Goal: Information Seeking & Learning: Find specific fact

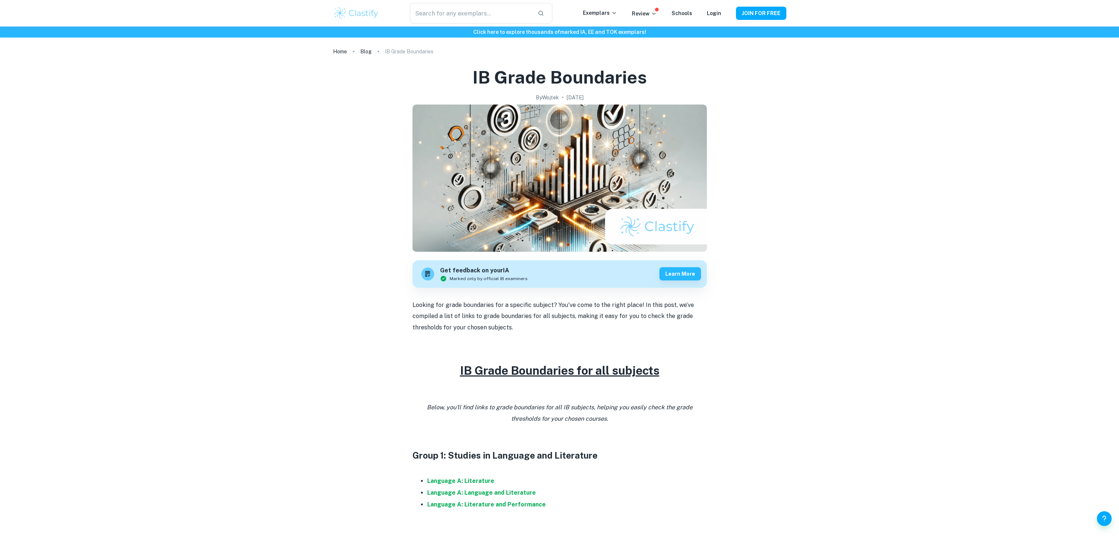
scroll to position [241, 0]
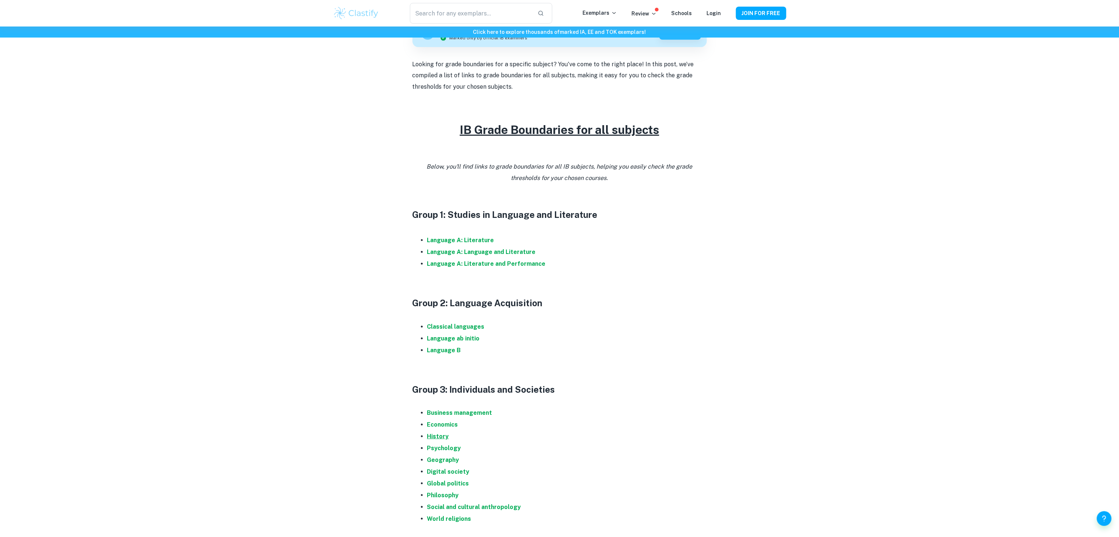
drag, startPoint x: 0, startPoint y: 0, endPoint x: 440, endPoint y: 438, distance: 620.7
click at [440, 438] on strong "History" at bounding box center [438, 436] width 22 height 7
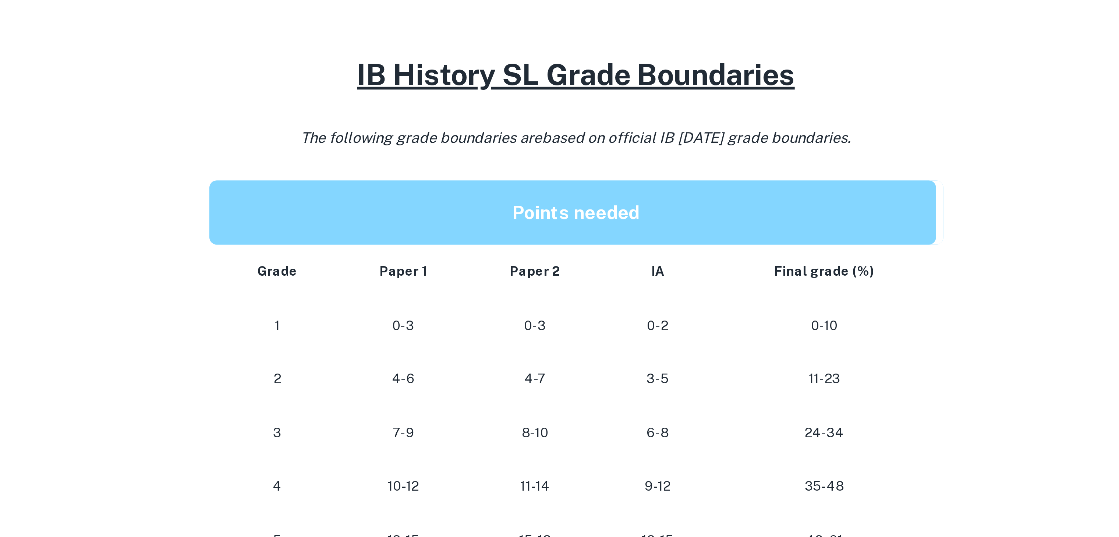
scroll to position [315, 0]
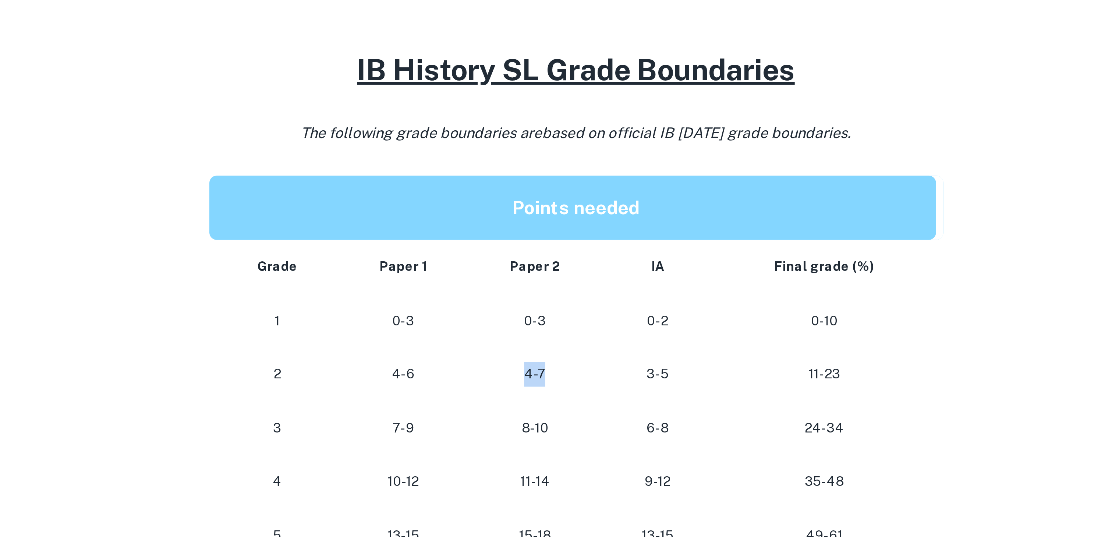
drag, startPoint x: 539, startPoint y: 470, endPoint x: 548, endPoint y: 469, distance: 8.5
click at [548, 469] on p "4-7" at bounding box center [543, 472] width 42 height 10
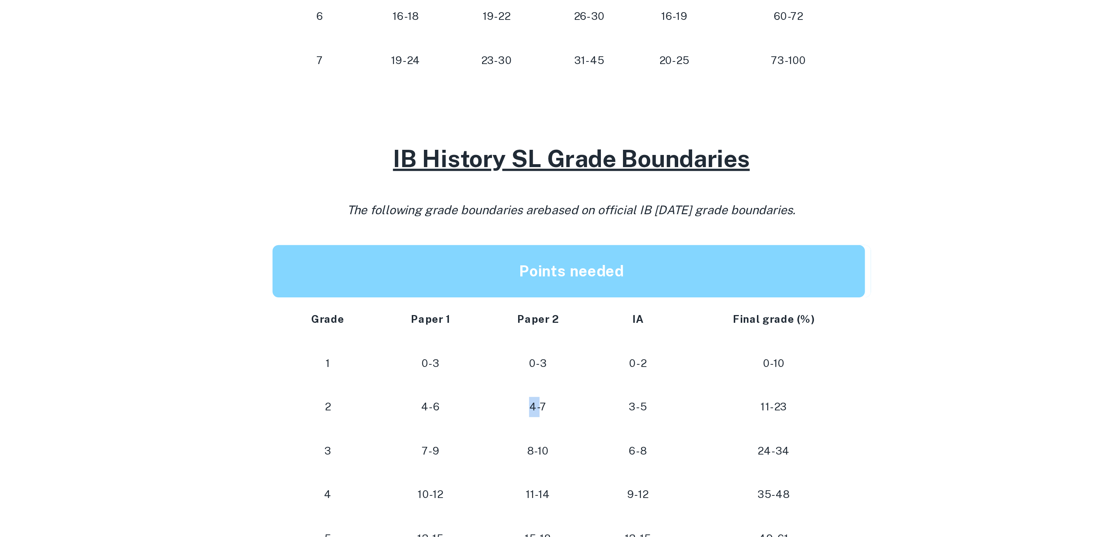
drag, startPoint x: 540, startPoint y: 477, endPoint x: 546, endPoint y: 469, distance: 9.4
click at [546, 469] on td "4-7" at bounding box center [543, 472] width 54 height 22
click at [546, 469] on p "4-7" at bounding box center [543, 472] width 42 height 10
drag, startPoint x: 546, startPoint y: 469, endPoint x: 552, endPoint y: 469, distance: 6.6
click at [552, 469] on p "4-7" at bounding box center [543, 472] width 42 height 10
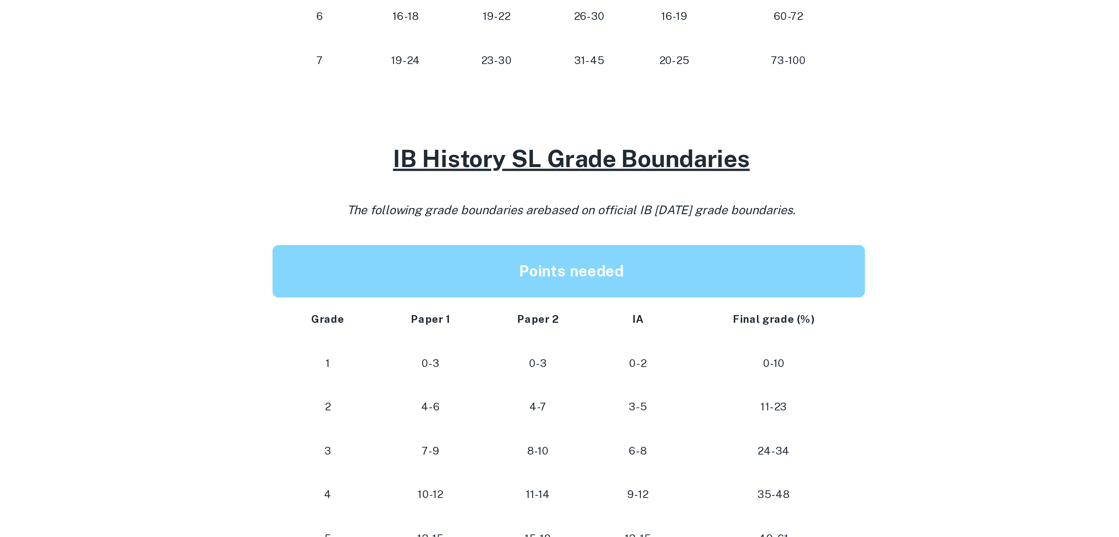
click at [552, 469] on p "4-7" at bounding box center [543, 472] width 42 height 10
drag, startPoint x: 552, startPoint y: 469, endPoint x: 536, endPoint y: 471, distance: 16.7
click at [536, 471] on p "4-7" at bounding box center [543, 472] width 42 height 10
drag, startPoint x: 536, startPoint y: 471, endPoint x: 542, endPoint y: 470, distance: 6.3
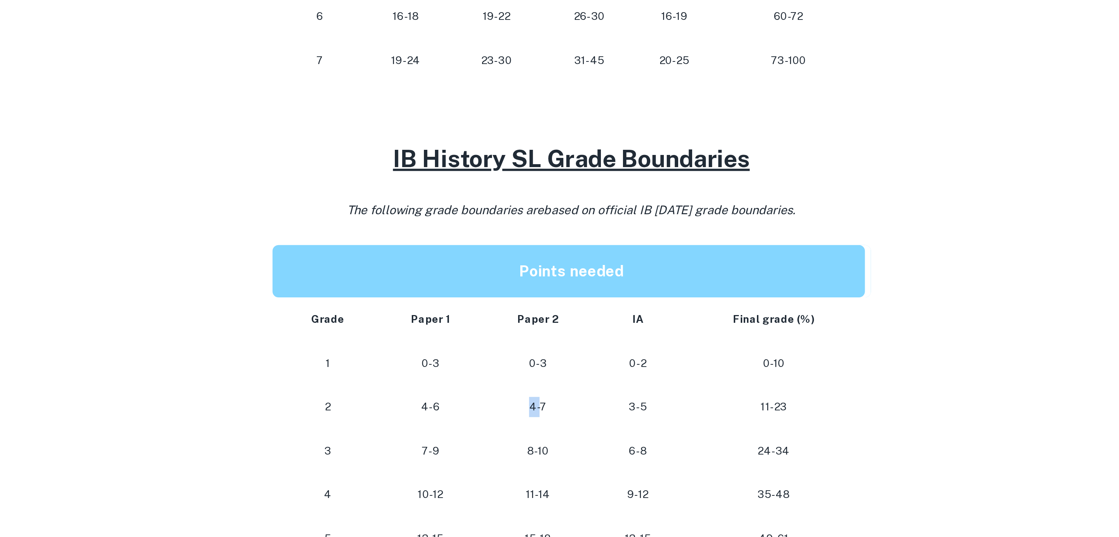
click at [542, 470] on p "4-7" at bounding box center [543, 472] width 42 height 10
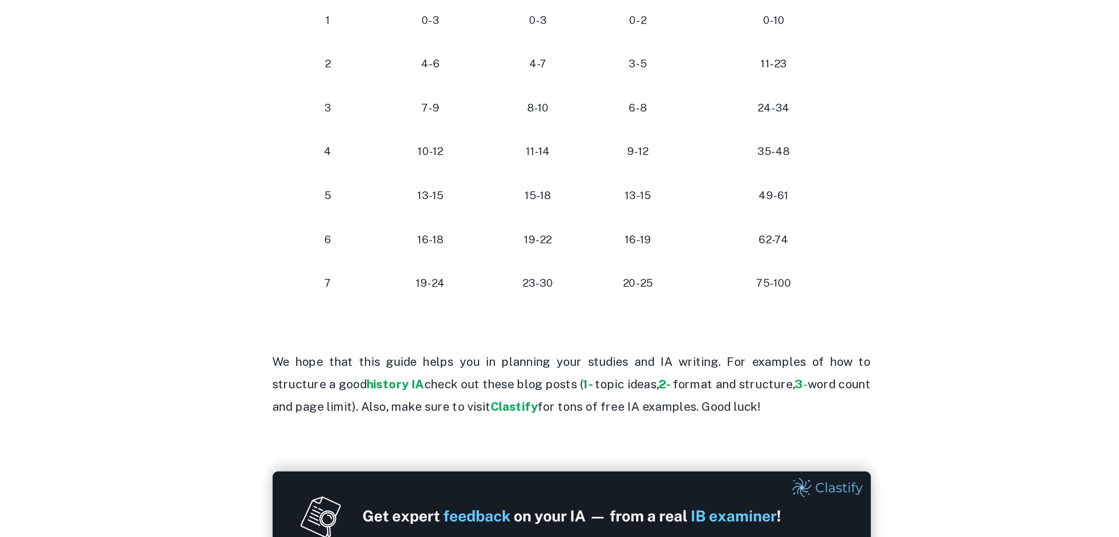
scroll to position [483, 0]
drag, startPoint x: 484, startPoint y: 378, endPoint x: 493, endPoint y: 393, distance: 17.5
click at [493, 393] on td "16-18" at bounding box center [490, 390] width 52 height 22
click at [493, 393] on p "16-18" at bounding box center [490, 390] width 40 height 10
drag, startPoint x: 493, startPoint y: 393, endPoint x: 488, endPoint y: 391, distance: 5.4
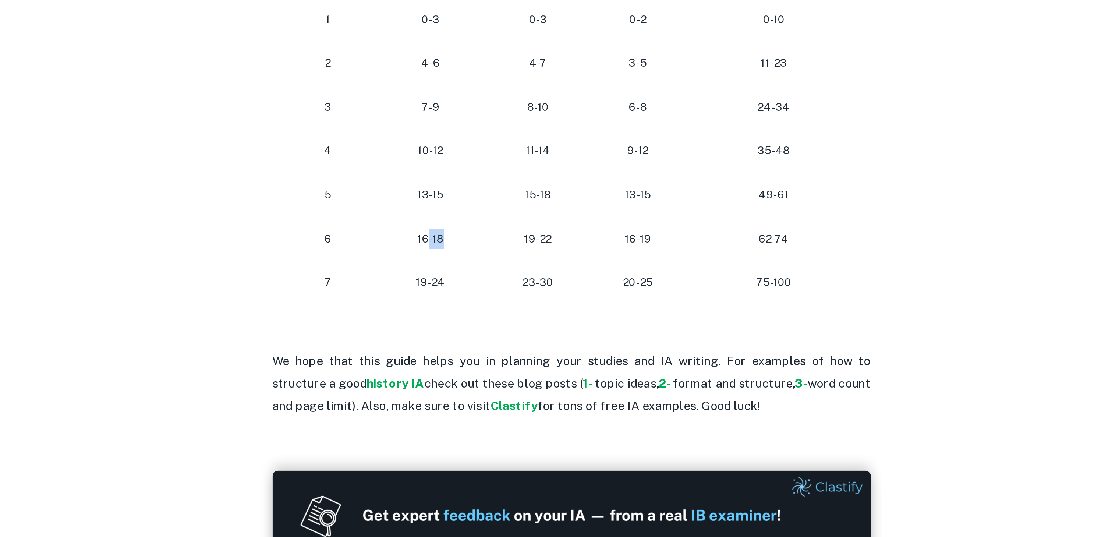
click at [488, 391] on p "16-18" at bounding box center [490, 390] width 40 height 10
drag, startPoint x: 488, startPoint y: 391, endPoint x: 483, endPoint y: 390, distance: 5.2
click at [483, 390] on p "16-18" at bounding box center [490, 390] width 40 height 10
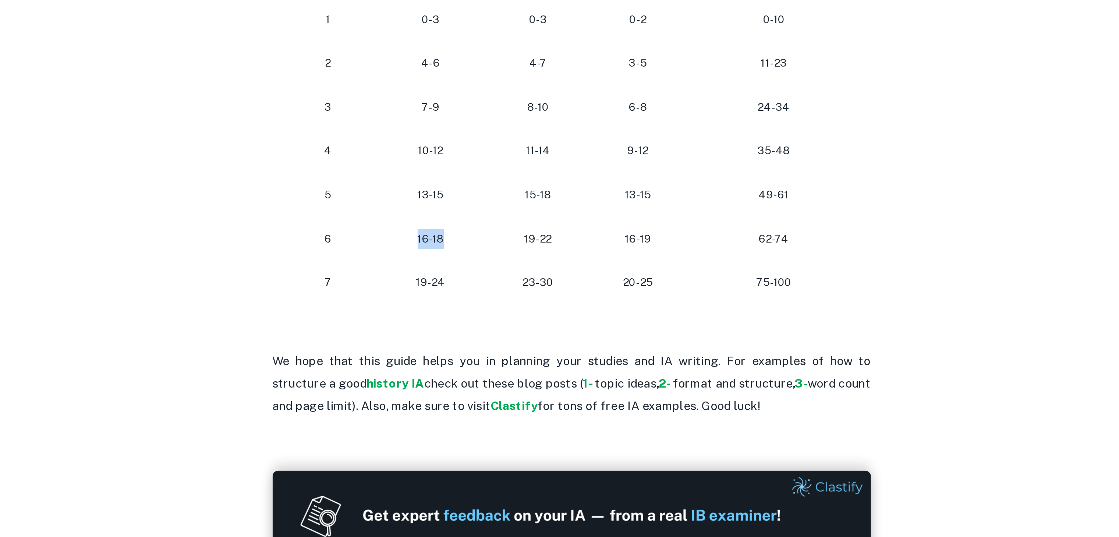
drag, startPoint x: 483, startPoint y: 390, endPoint x: 502, endPoint y: 387, distance: 19.5
click at [502, 387] on p "16-18" at bounding box center [490, 390] width 40 height 10
drag, startPoint x: 502, startPoint y: 387, endPoint x: 471, endPoint y: 385, distance: 31.0
click at [471, 385] on p "16-18" at bounding box center [490, 390] width 40 height 10
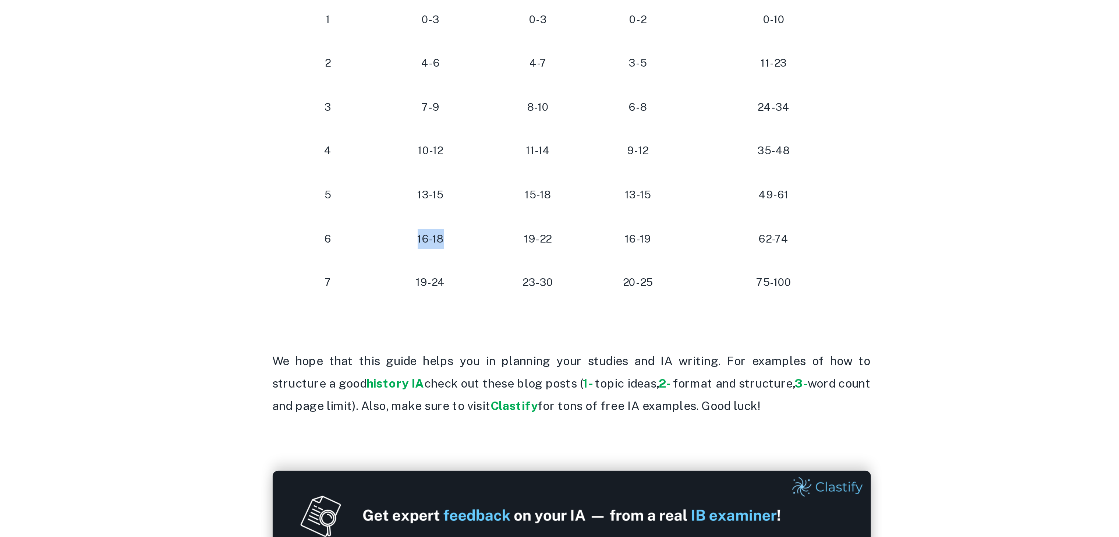
click at [471, 385] on p "16-18" at bounding box center [490, 390] width 40 height 10
drag, startPoint x: 471, startPoint y: 385, endPoint x: 503, endPoint y: 388, distance: 32.5
click at [503, 388] on p "16-18" at bounding box center [490, 390] width 40 height 10
drag, startPoint x: 503, startPoint y: 388, endPoint x: 469, endPoint y: 388, distance: 33.8
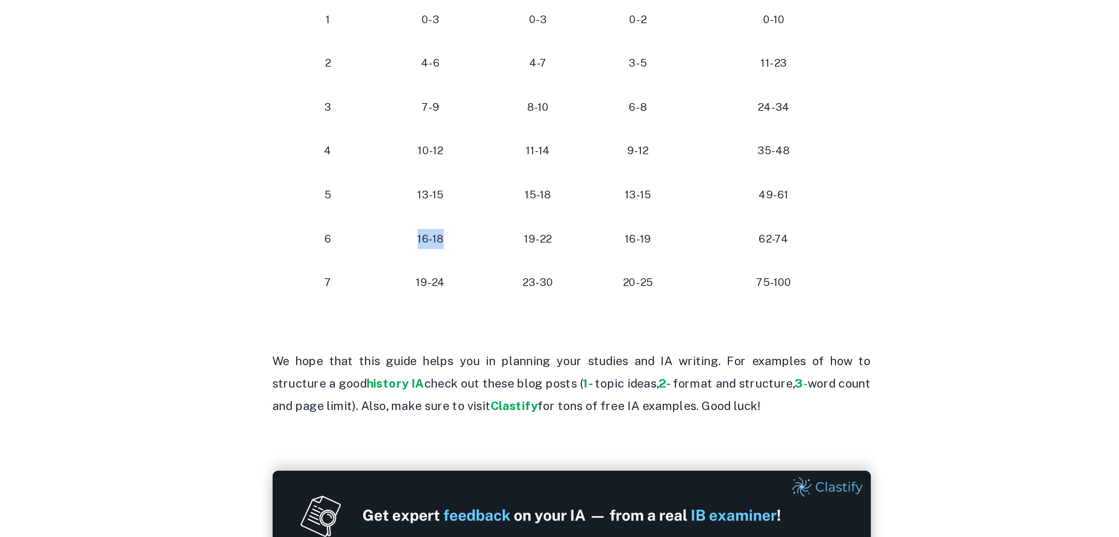
click at [469, 388] on td "16-18" at bounding box center [490, 390] width 52 height 22
drag, startPoint x: 469, startPoint y: 388, endPoint x: 508, endPoint y: 384, distance: 38.5
click at [508, 384] on td "16-18" at bounding box center [490, 390] width 52 height 22
